Goal: Task Accomplishment & Management: Use online tool/utility

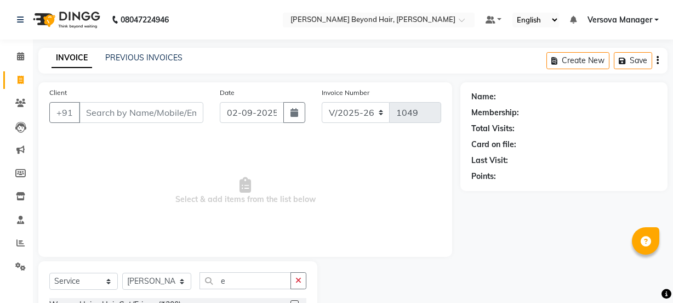
select select "6352"
select select "service"
select select "59529"
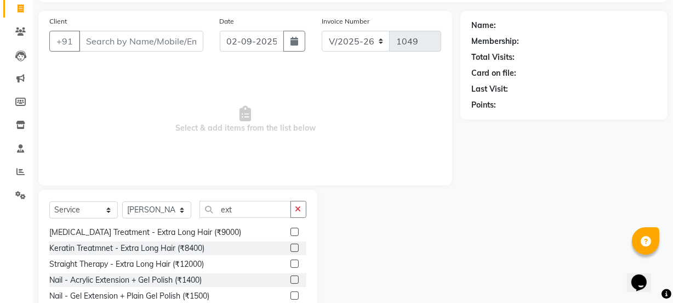
scroll to position [137, 0]
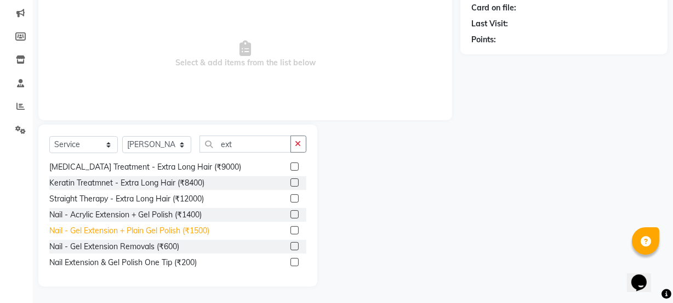
type input "ext"
click at [160, 231] on div "Nail - Gel Extension + Plain Gel Polish (₹1500)" at bounding box center [129, 231] width 160 height 12
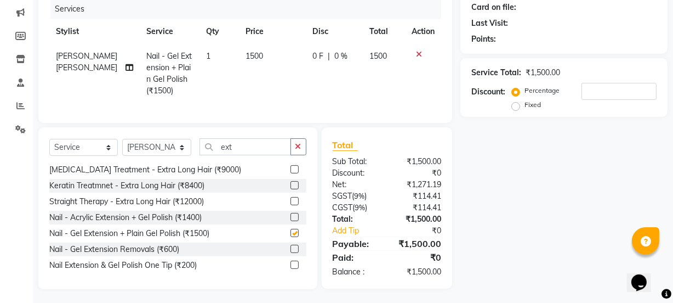
checkbox input "false"
click at [298, 150] on icon "button" at bounding box center [299, 147] width 6 height 8
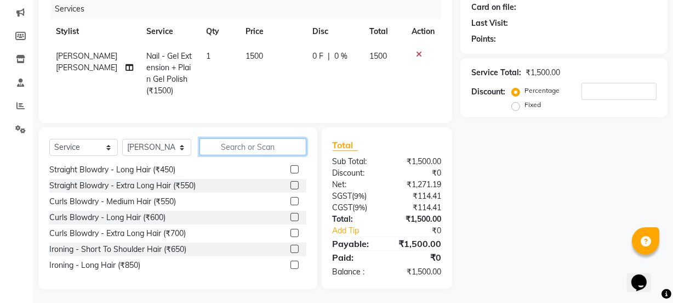
scroll to position [686, 0]
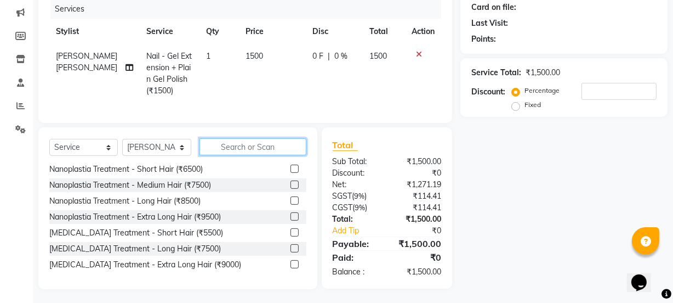
click at [292, 155] on input "text" at bounding box center [253, 146] width 106 height 17
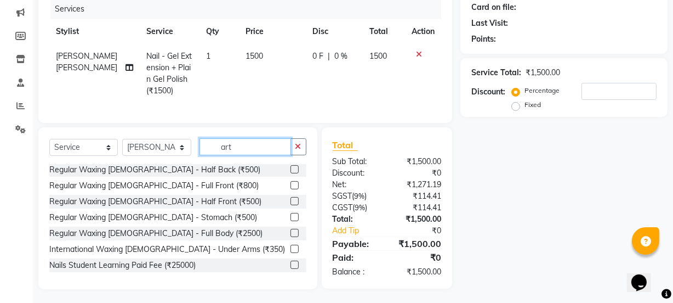
scroll to position [0, 0]
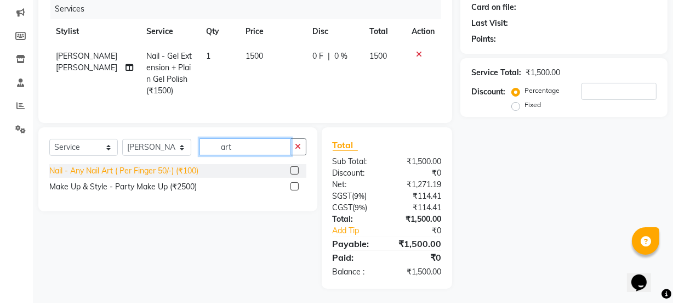
type input "art"
click at [198, 177] on div "Nail - Any Nail Art ( Per Finger 50/-) (₹100)" at bounding box center [123, 171] width 149 height 12
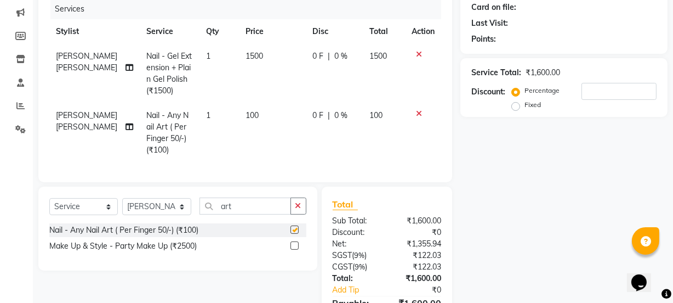
checkbox input "false"
click at [257, 115] on td "100" at bounding box center [272, 132] width 67 height 59
select select "59529"
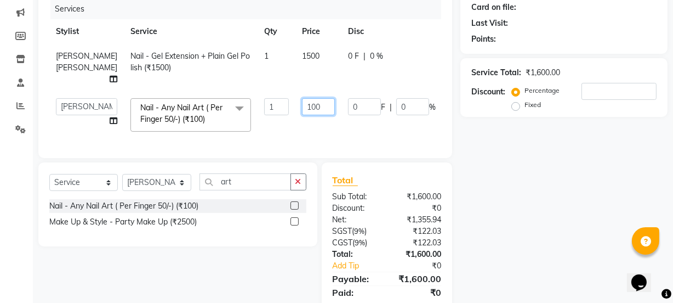
drag, startPoint x: 285, startPoint y: 110, endPoint x: 269, endPoint y: 108, distance: 16.5
click at [302, 107] on input "100" at bounding box center [318, 106] width 33 height 17
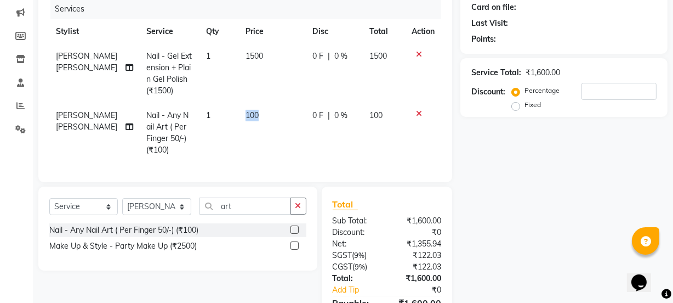
drag, startPoint x: 246, startPoint y: 110, endPoint x: 230, endPoint y: 115, distance: 16.8
click at [208, 116] on td "1" at bounding box center [219, 132] width 39 height 59
select select "59529"
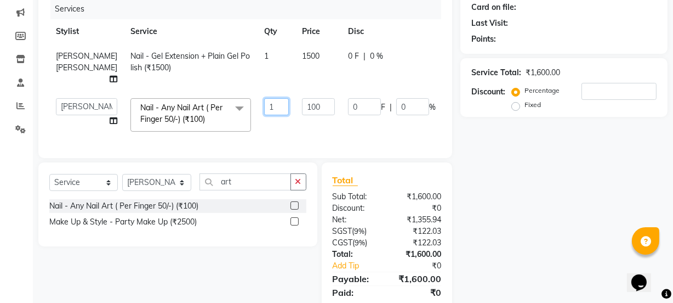
drag, startPoint x: 242, startPoint y: 107, endPoint x: 222, endPoint y: 104, distance: 21.1
click at [222, 104] on tr "ADMIN [PERSON_NAME] [PERSON_NAME] [PERSON_NAME] [PERSON_NAME] [PERSON_NAME] Pra…" at bounding box center [279, 115] width 461 height 47
type input "5"
click at [296, 138] on div "Services Stylist Service Qty Price Disc Total Action [PERSON_NAME] [PERSON_NAME…" at bounding box center [245, 73] width 392 height 148
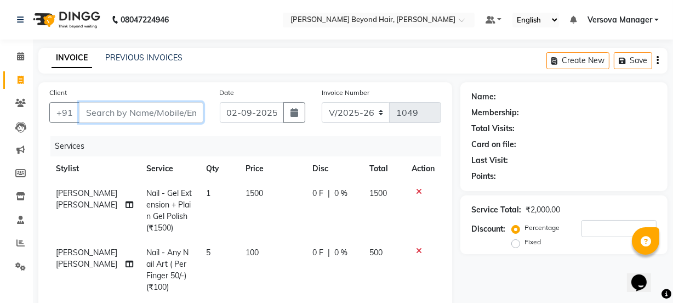
click at [134, 115] on input "Client" at bounding box center [141, 112] width 124 height 21
click at [166, 105] on input "Client" at bounding box center [141, 112] width 124 height 21
click at [152, 113] on input "Client" at bounding box center [141, 112] width 124 height 21
click at [153, 111] on input "Client" at bounding box center [141, 112] width 124 height 21
click at [137, 122] on input "Client" at bounding box center [141, 112] width 124 height 21
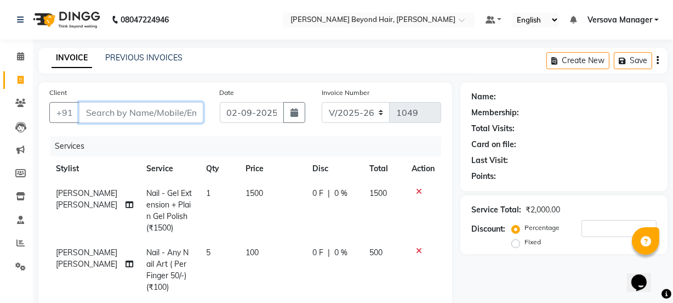
type input "9"
type input "0"
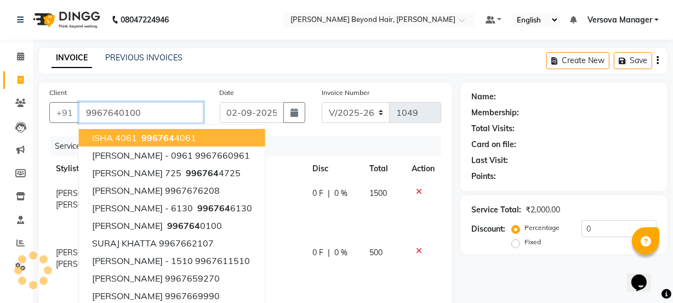
type input "9967640100"
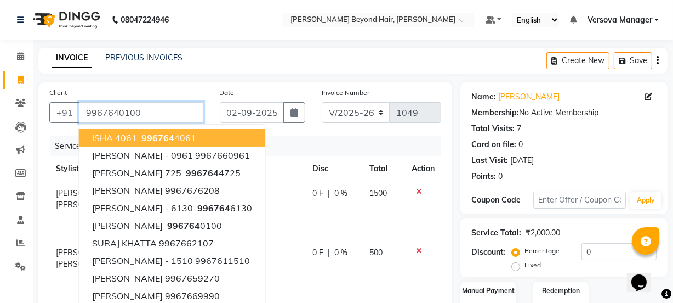
click at [175, 113] on input "9967640100" at bounding box center [141, 112] width 124 height 21
click at [437, 144] on div "Services" at bounding box center [249, 146] width 399 height 20
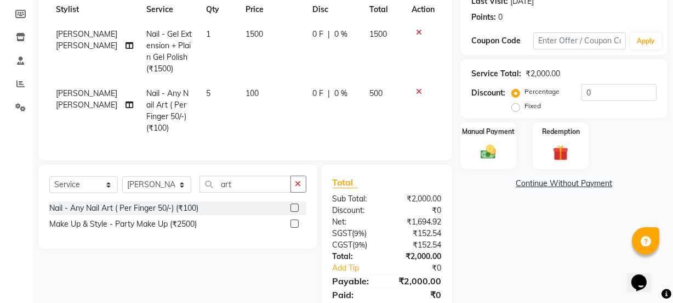
scroll to position [199, 0]
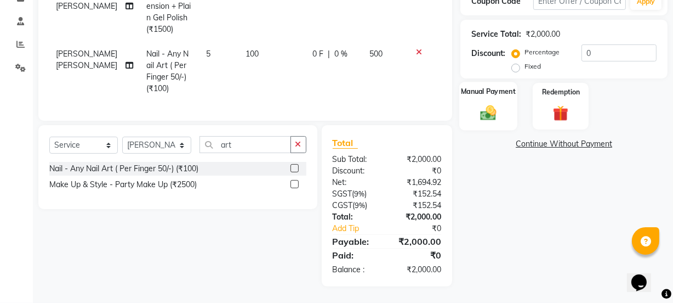
click at [503, 90] on label "Manual Payment" at bounding box center [488, 91] width 55 height 10
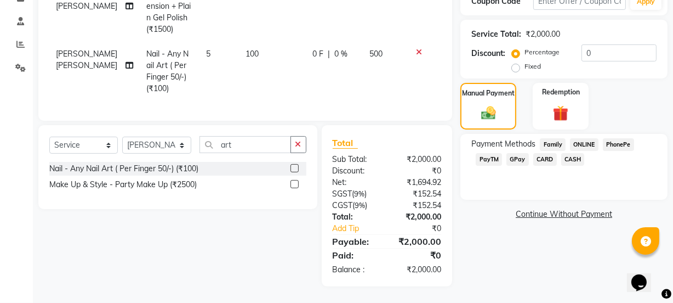
click at [513, 165] on span "GPay" at bounding box center [518, 159] width 22 height 13
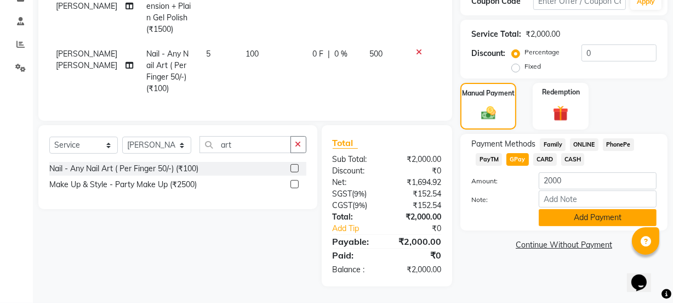
click at [560, 219] on button "Add Payment" at bounding box center [598, 217] width 118 height 17
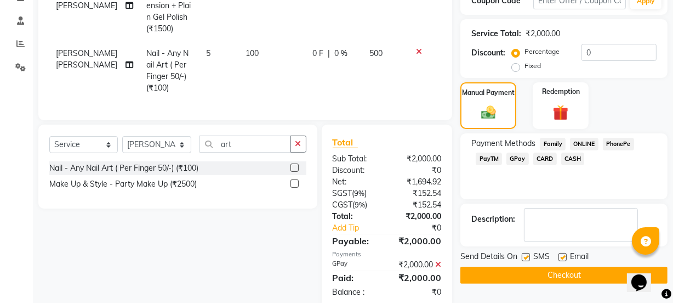
scroll to position [229, 0]
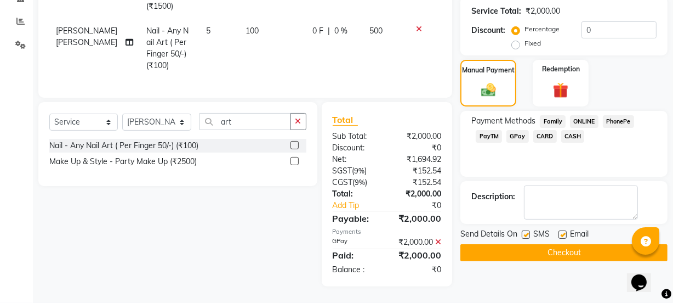
click at [526, 230] on label at bounding box center [526, 234] width 8 height 8
click at [526, 231] on input "checkbox" at bounding box center [525, 234] width 7 height 7
checkbox input "false"
click at [528, 244] on button "Checkout" at bounding box center [564, 252] width 207 height 17
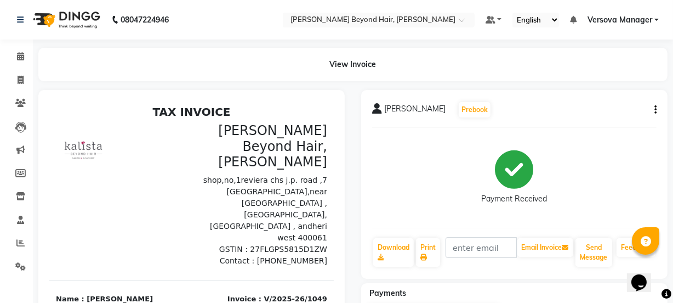
click at [568, 76] on div "View Invoice" at bounding box center [353, 64] width 630 height 33
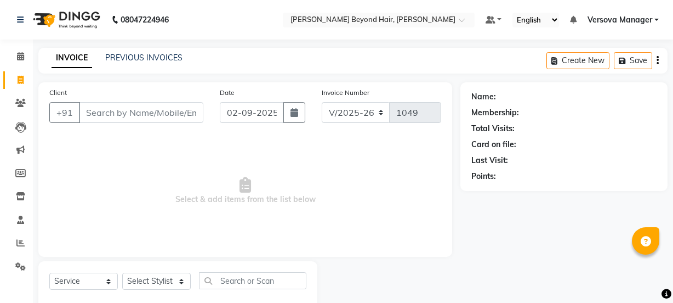
select select "6352"
select select "service"
select select "48071"
